Goal: Information Seeking & Learning: Learn about a topic

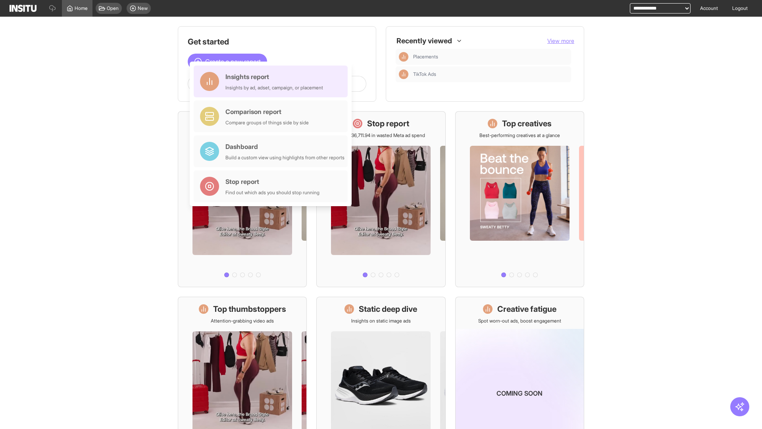
click at [273, 81] on div "Insights report Insights by ad, adset, campaign, or placement" at bounding box center [274, 81] width 98 height 19
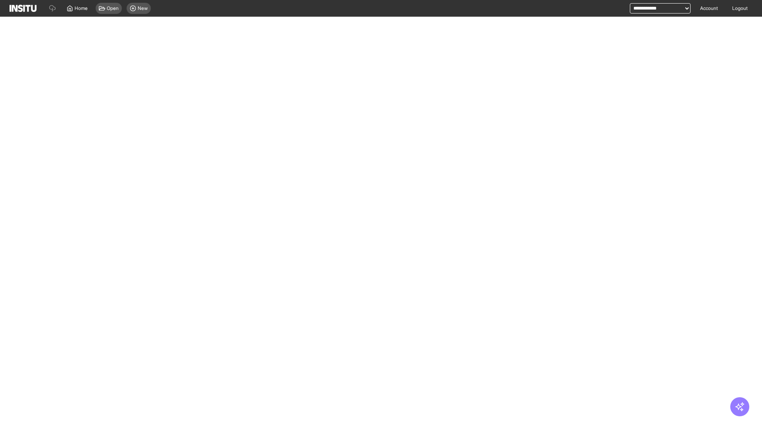
select select "**"
